Goal: Find specific page/section: Find specific page/section

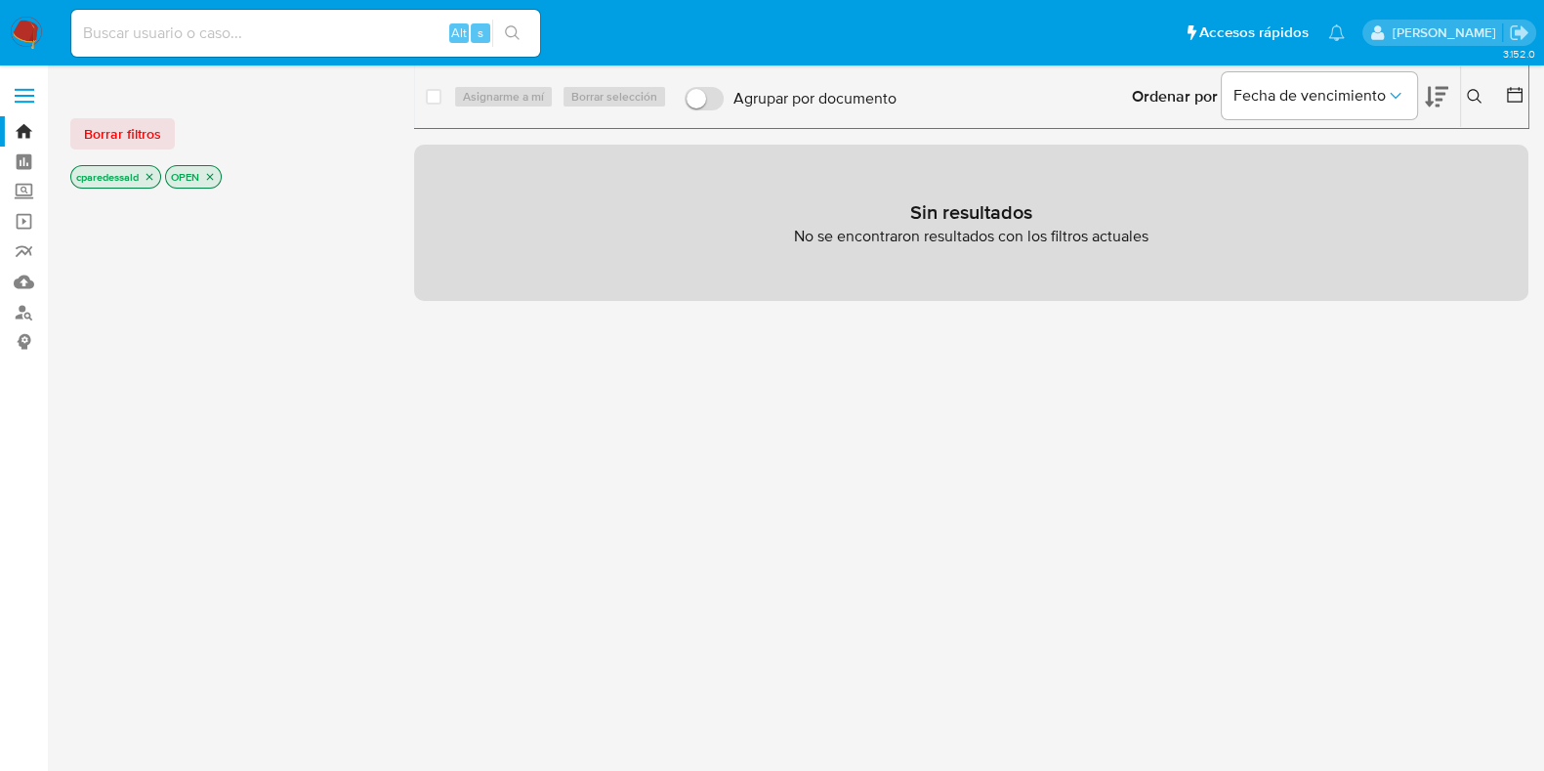
click at [245, 37] on input at bounding box center [305, 33] width 469 height 25
paste input "202930141"
type input "202930141"
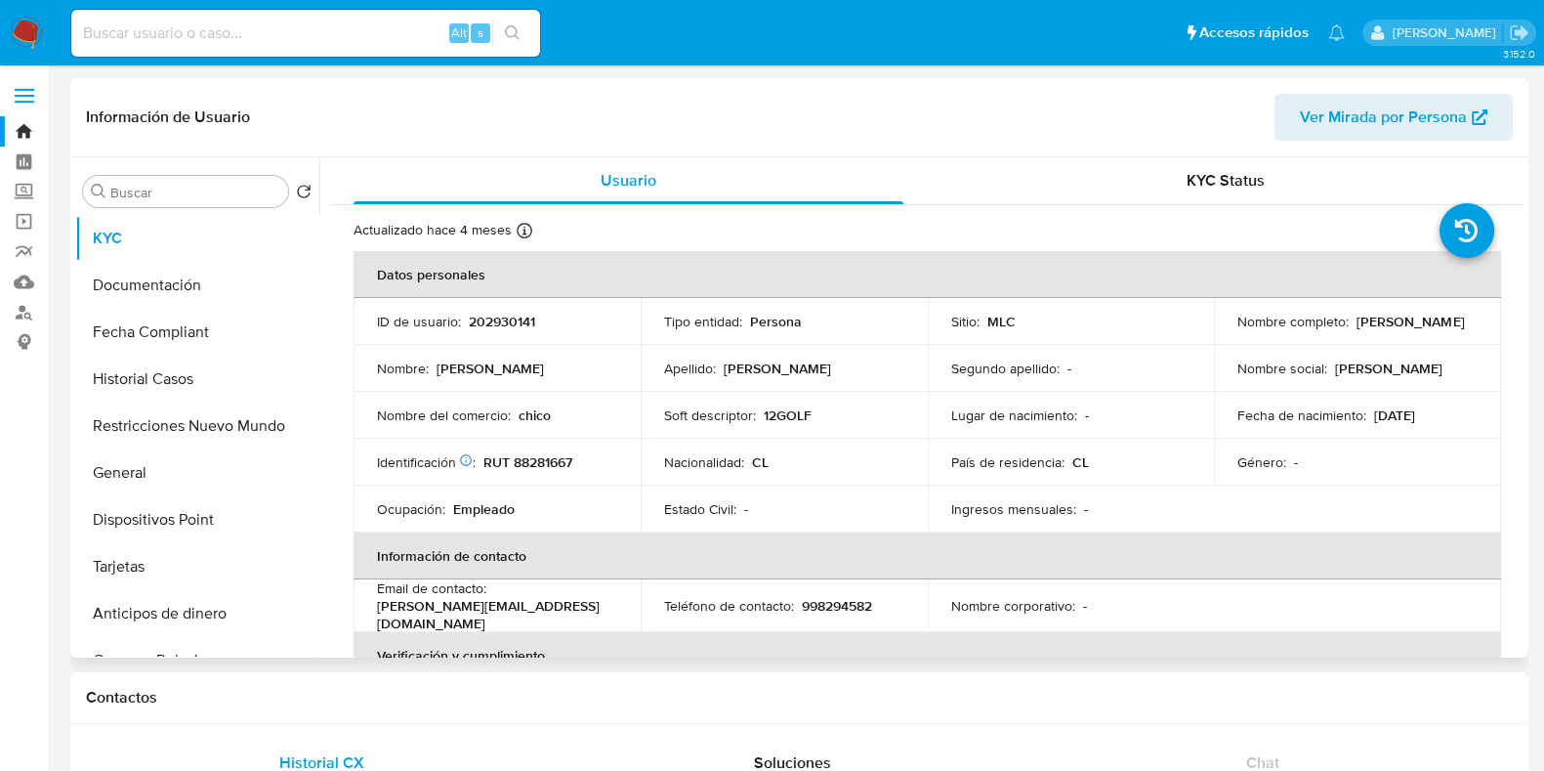
select select "10"
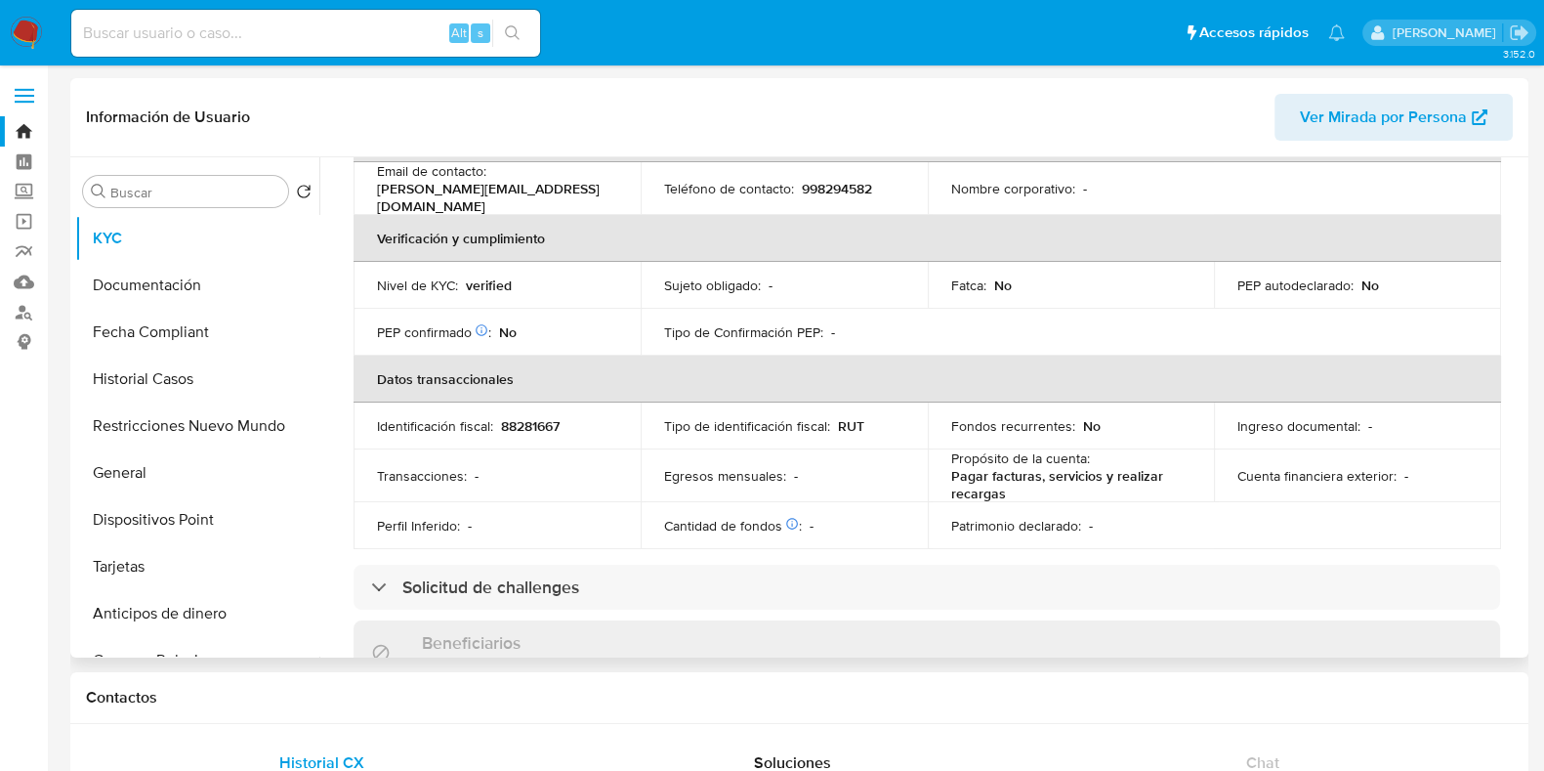
scroll to position [487, 0]
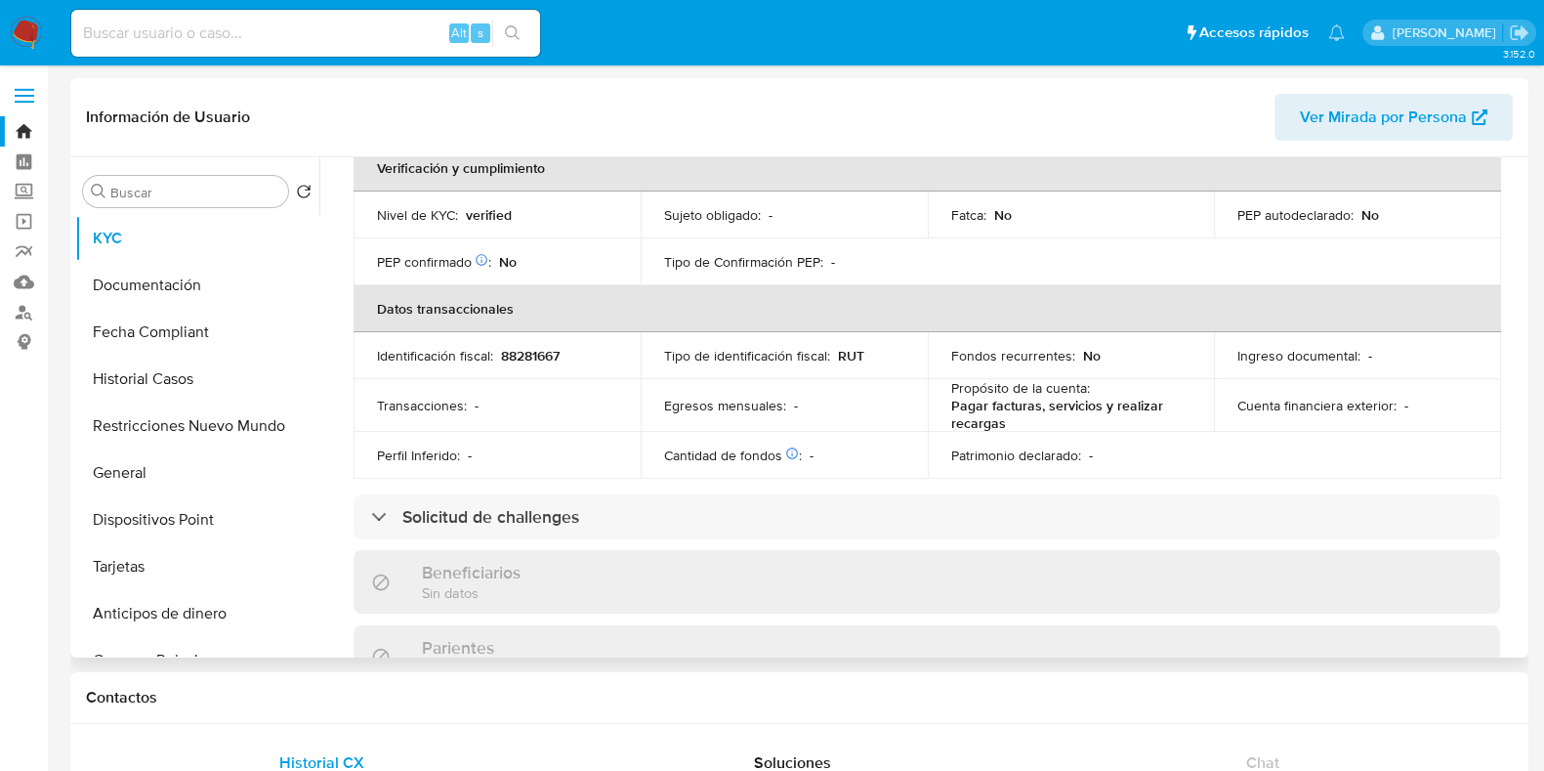
click at [777, 500] on div "Solicitud de challenges" at bounding box center [927, 516] width 1147 height 45
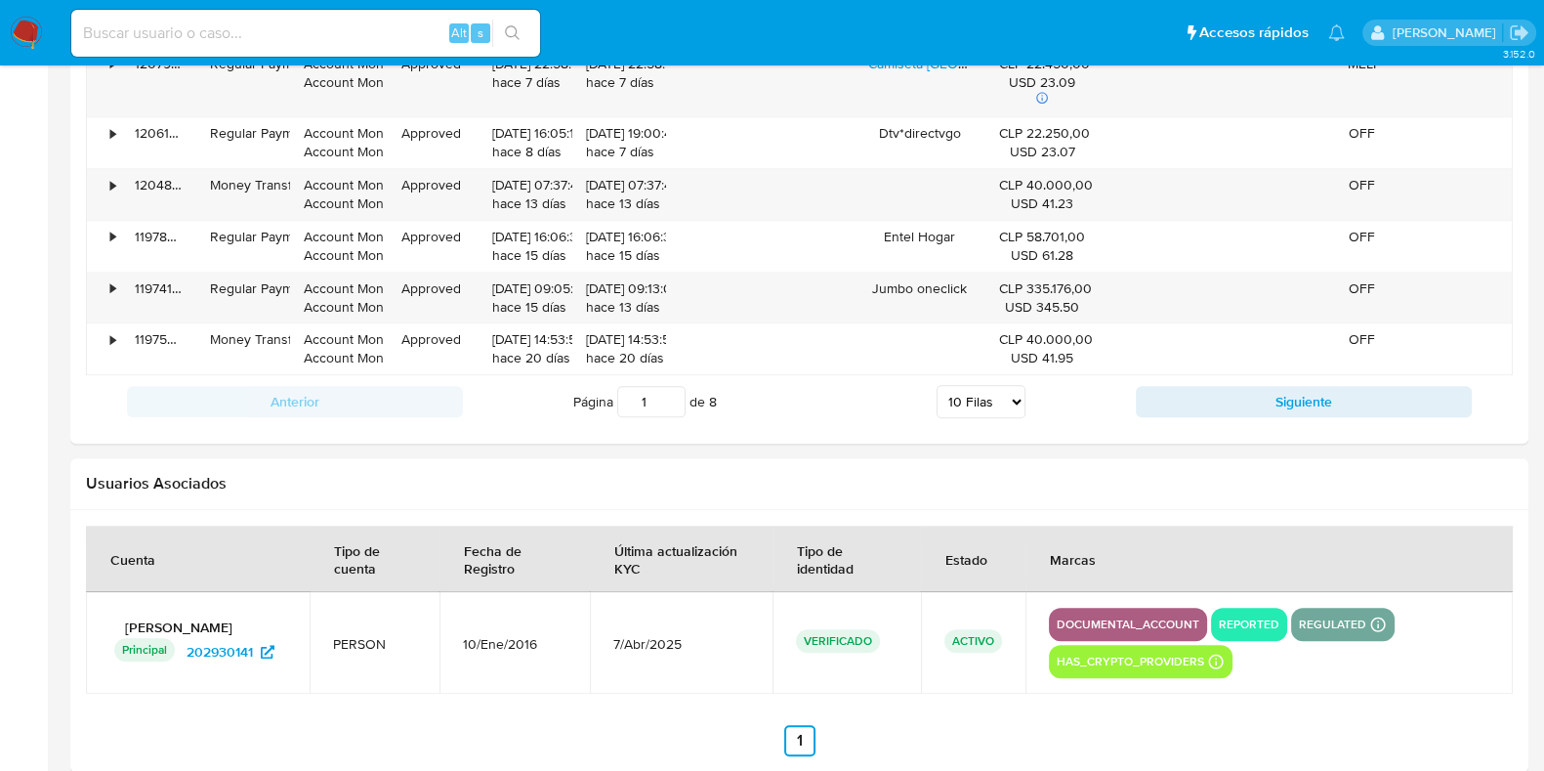
scroll to position [2154, 0]
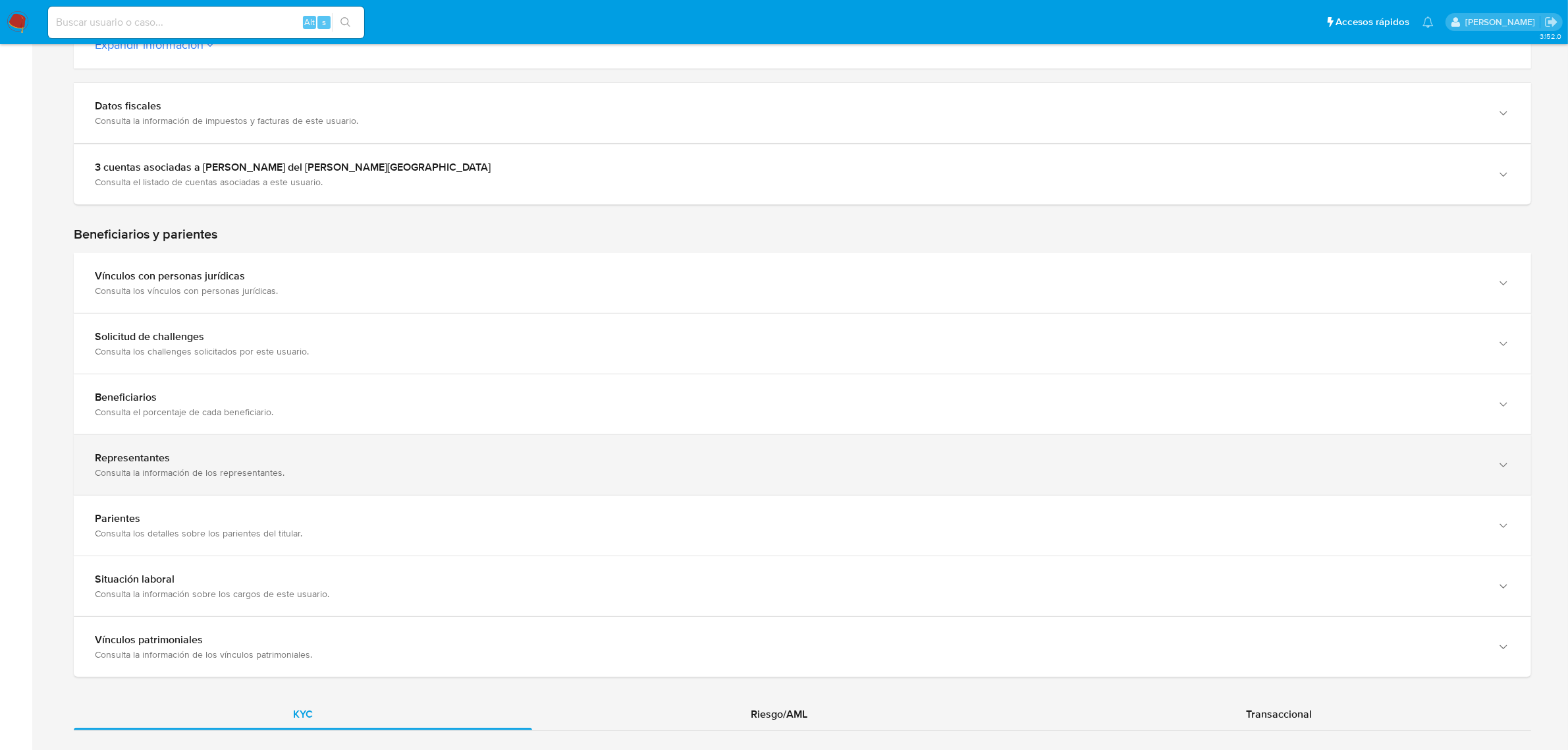
scroll to position [577, 0]
